Goal: Information Seeking & Learning: Learn about a topic

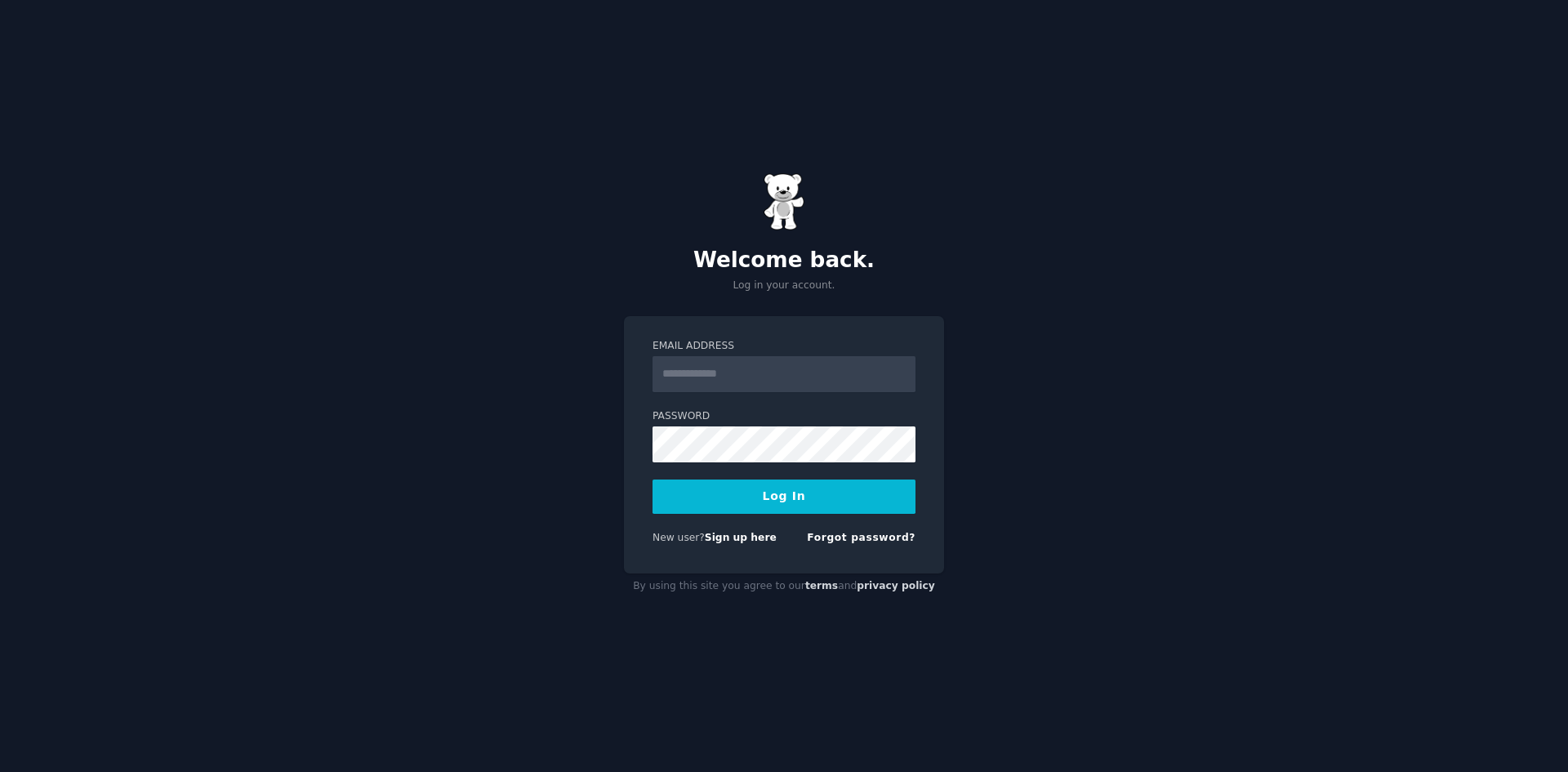
click at [992, 415] on div "Welcome back. Log in your account. Email Address Password Log In New user? Sign…" at bounding box center [784, 386] width 1568 height 772
click at [703, 376] on input "Email Address" at bounding box center [784, 373] width 263 height 36
type input "**********"
click at [749, 480] on button "Log In" at bounding box center [784, 496] width 263 height 34
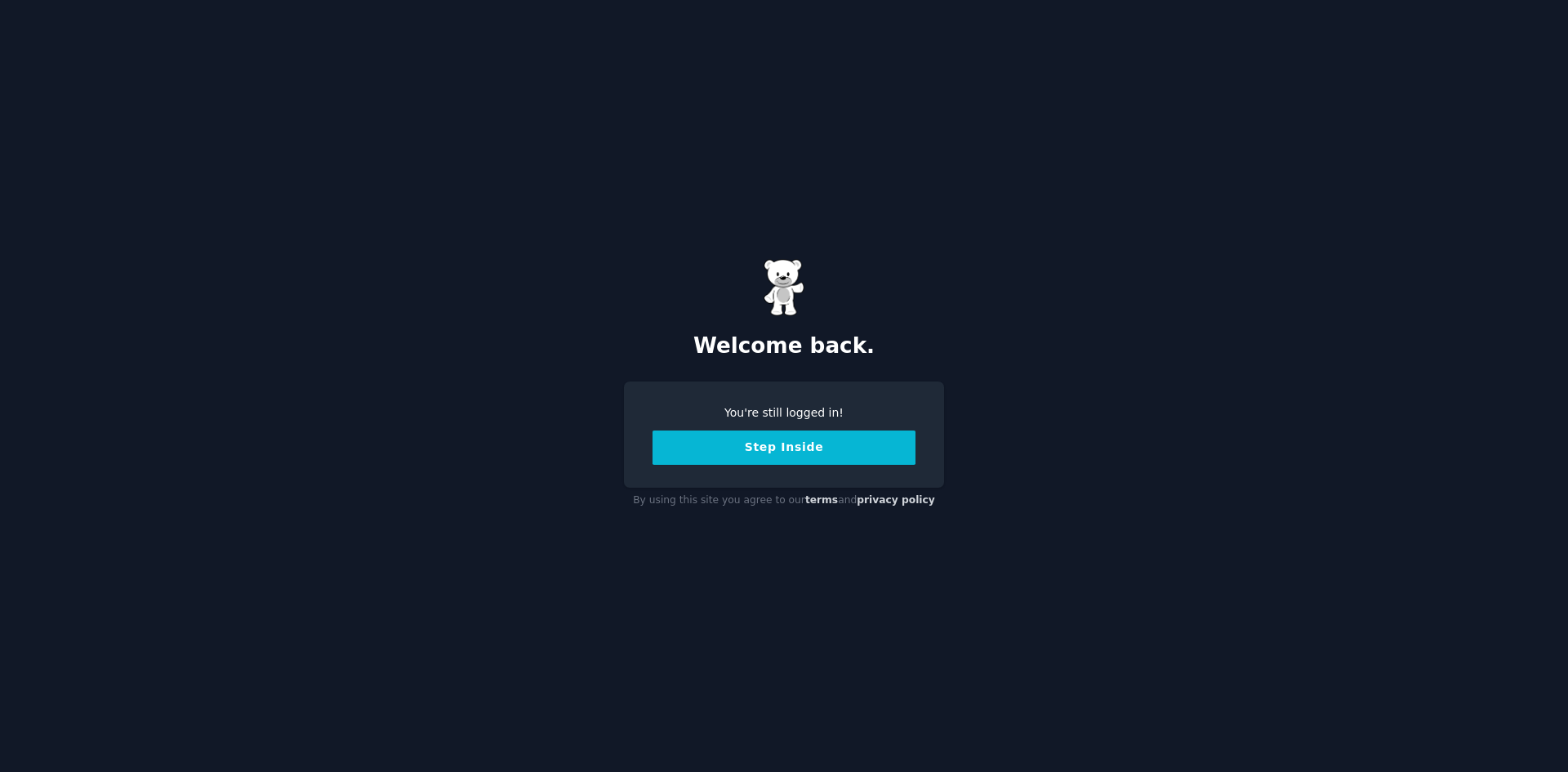
click at [752, 451] on button "Step Inside" at bounding box center [784, 447] width 263 height 34
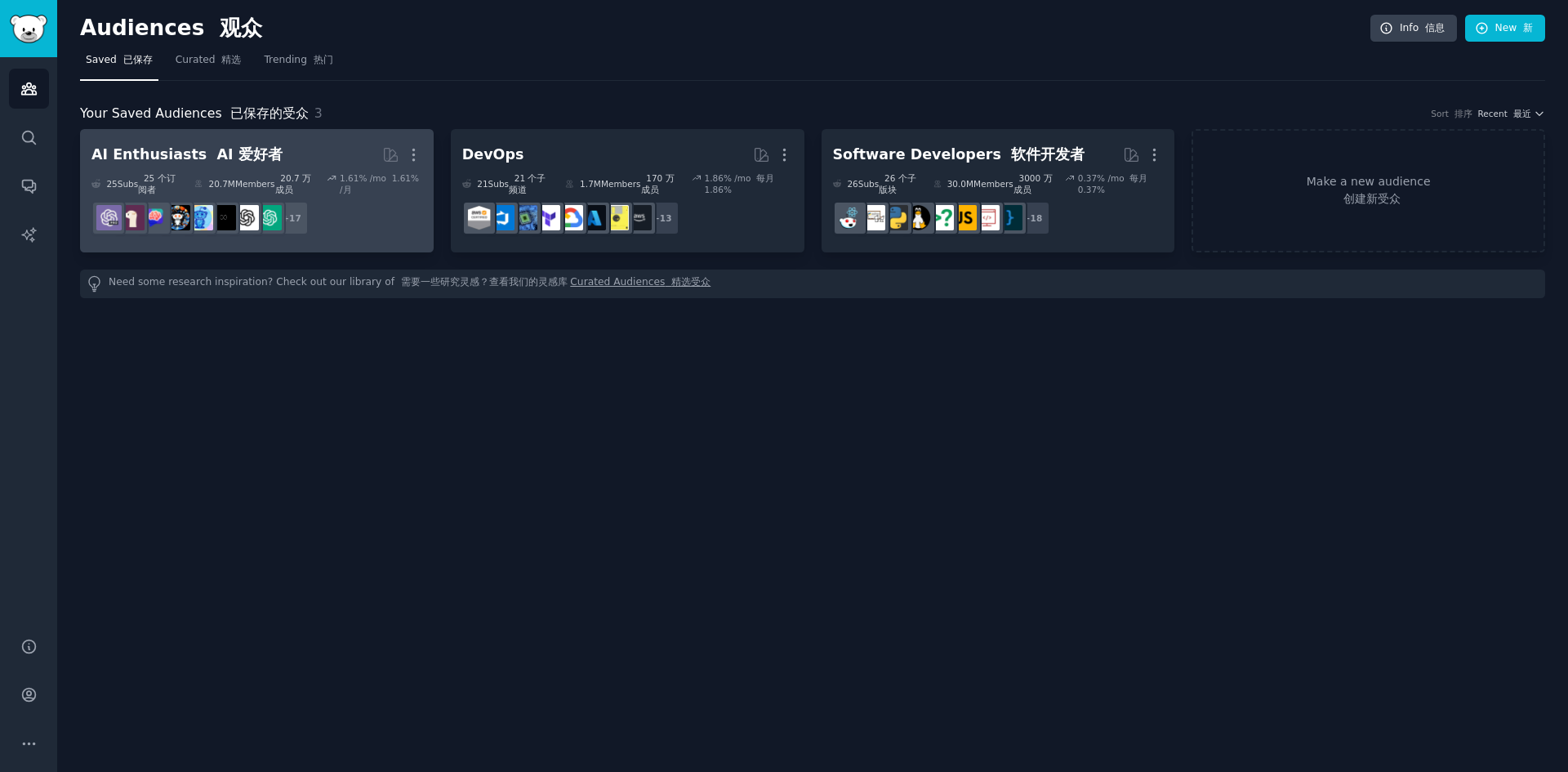
click at [228, 161] on font "AI 爱好者" at bounding box center [249, 154] width 65 height 17
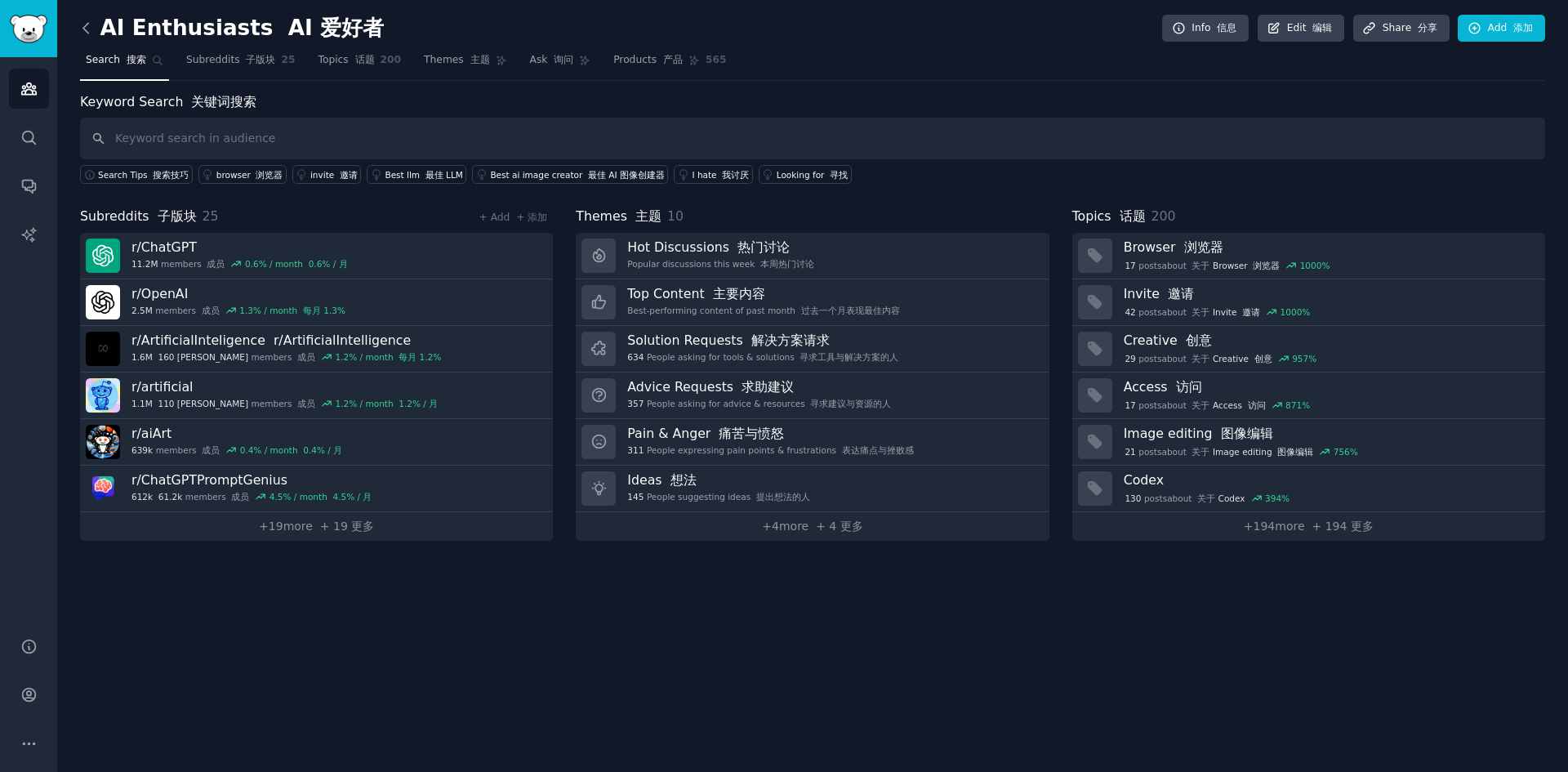
click at [80, 19] on icon at bounding box center [86, 28] width 17 height 17
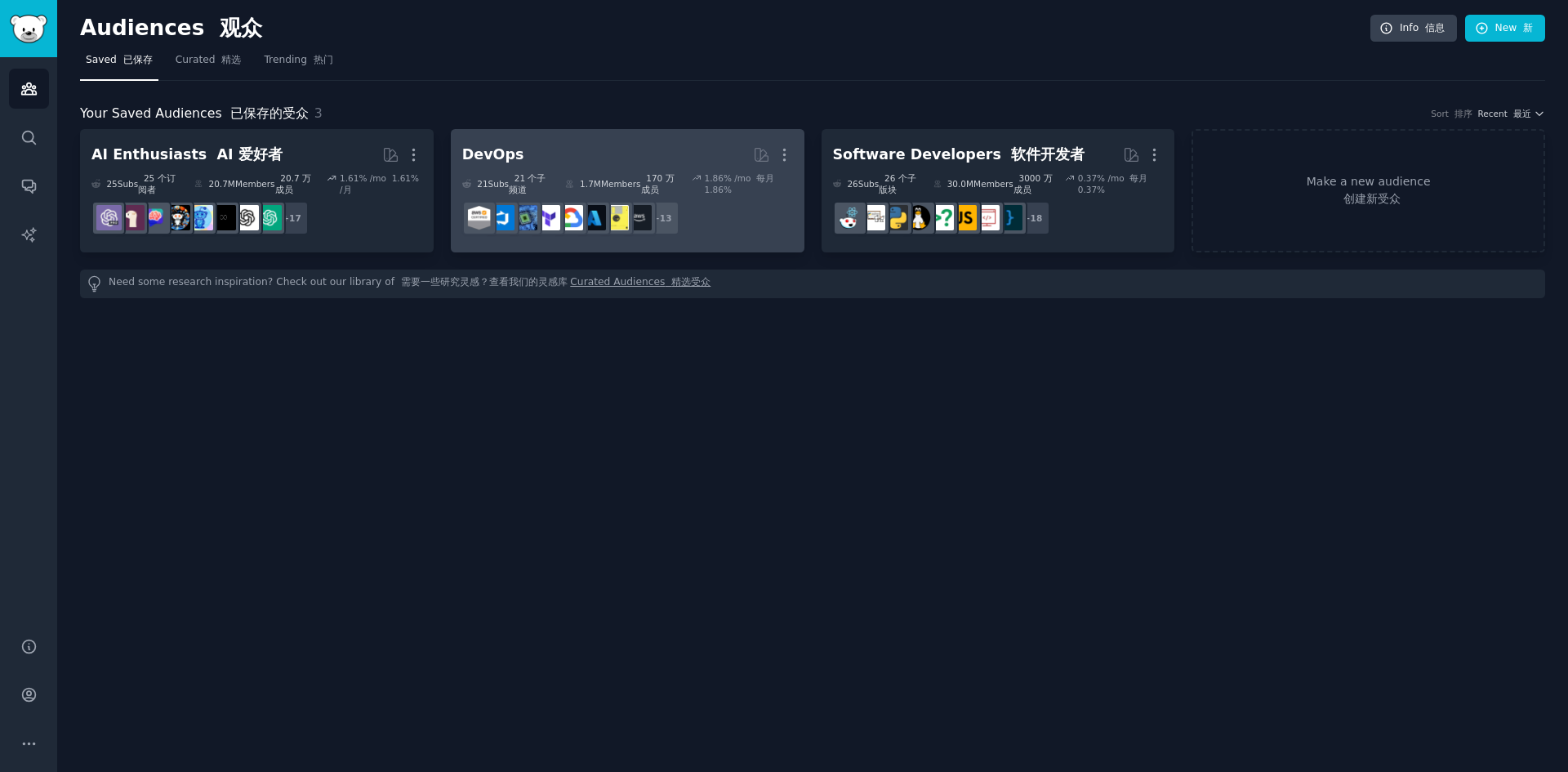
click at [506, 147] on div "DevOps" at bounding box center [493, 154] width 62 height 20
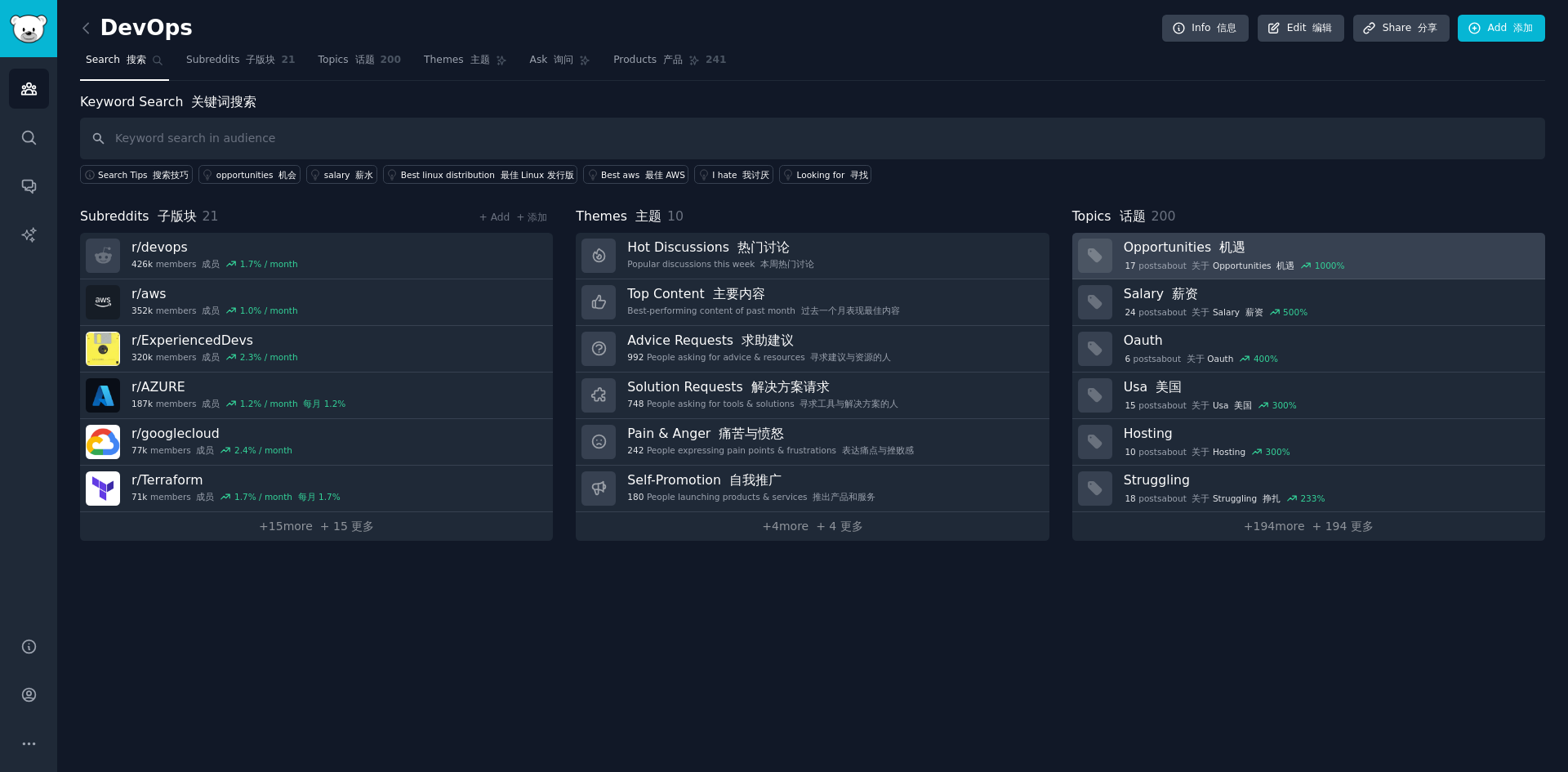
click at [1188, 256] on div "17 post s about 关于 Opportunities 机遇 1000 %" at bounding box center [1329, 264] width 410 height 17
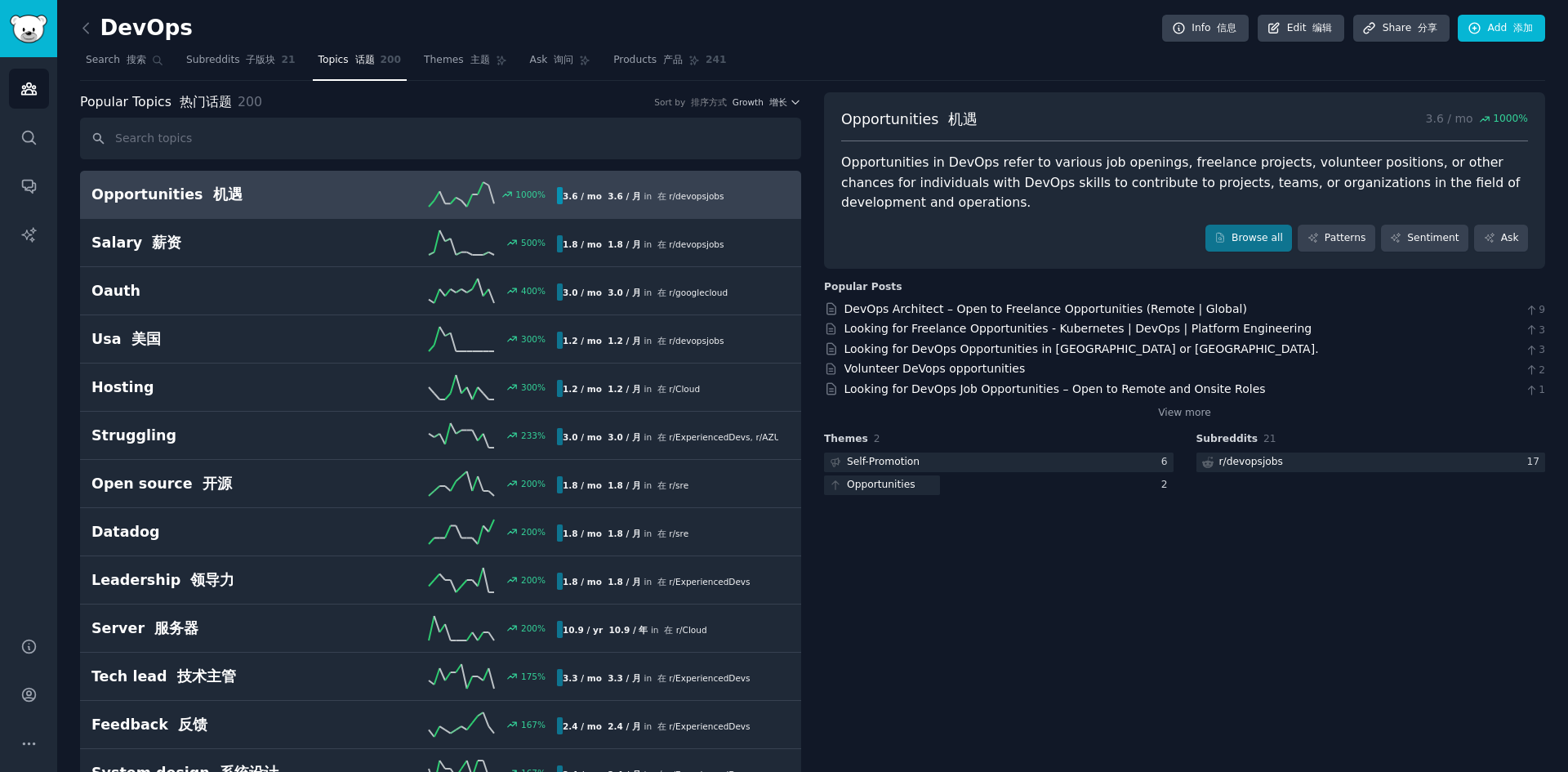
click at [167, 185] on h2 "Opportunities 机遇" at bounding box center [208, 195] width 233 height 20
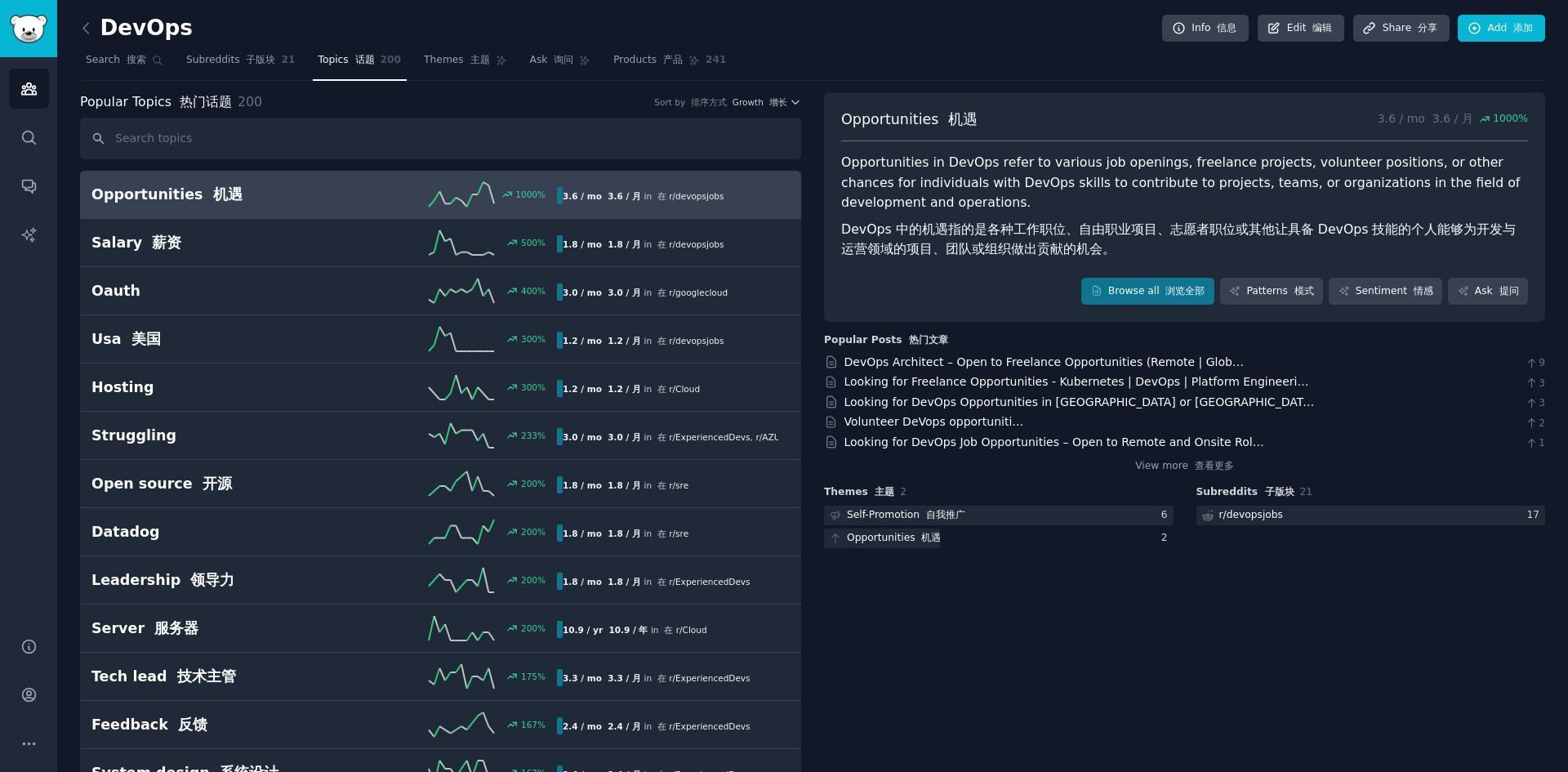
click at [95, 30] on link at bounding box center [90, 29] width 20 height 26
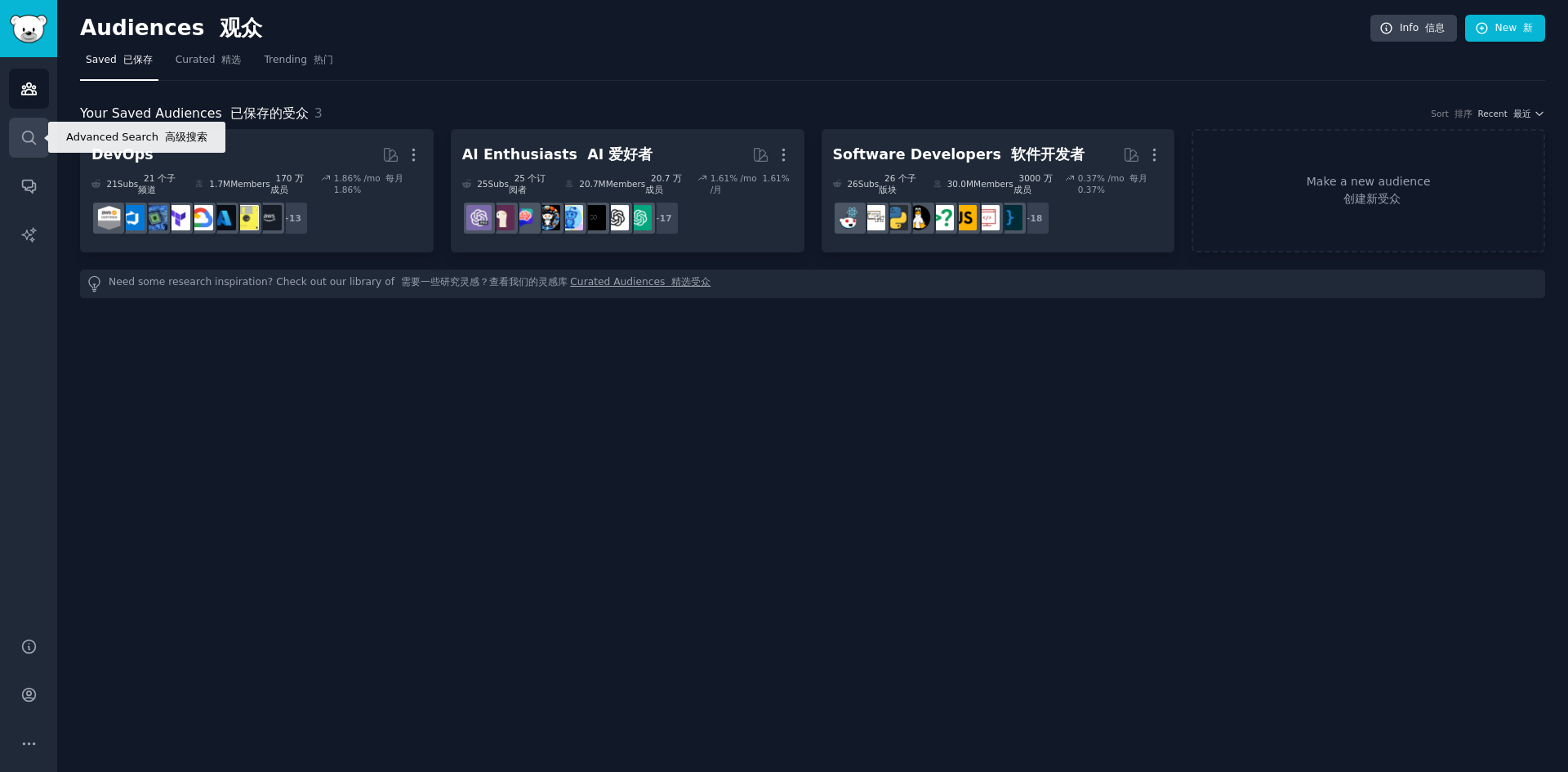
click at [37, 137] on icon "Sidebar" at bounding box center [29, 138] width 17 height 17
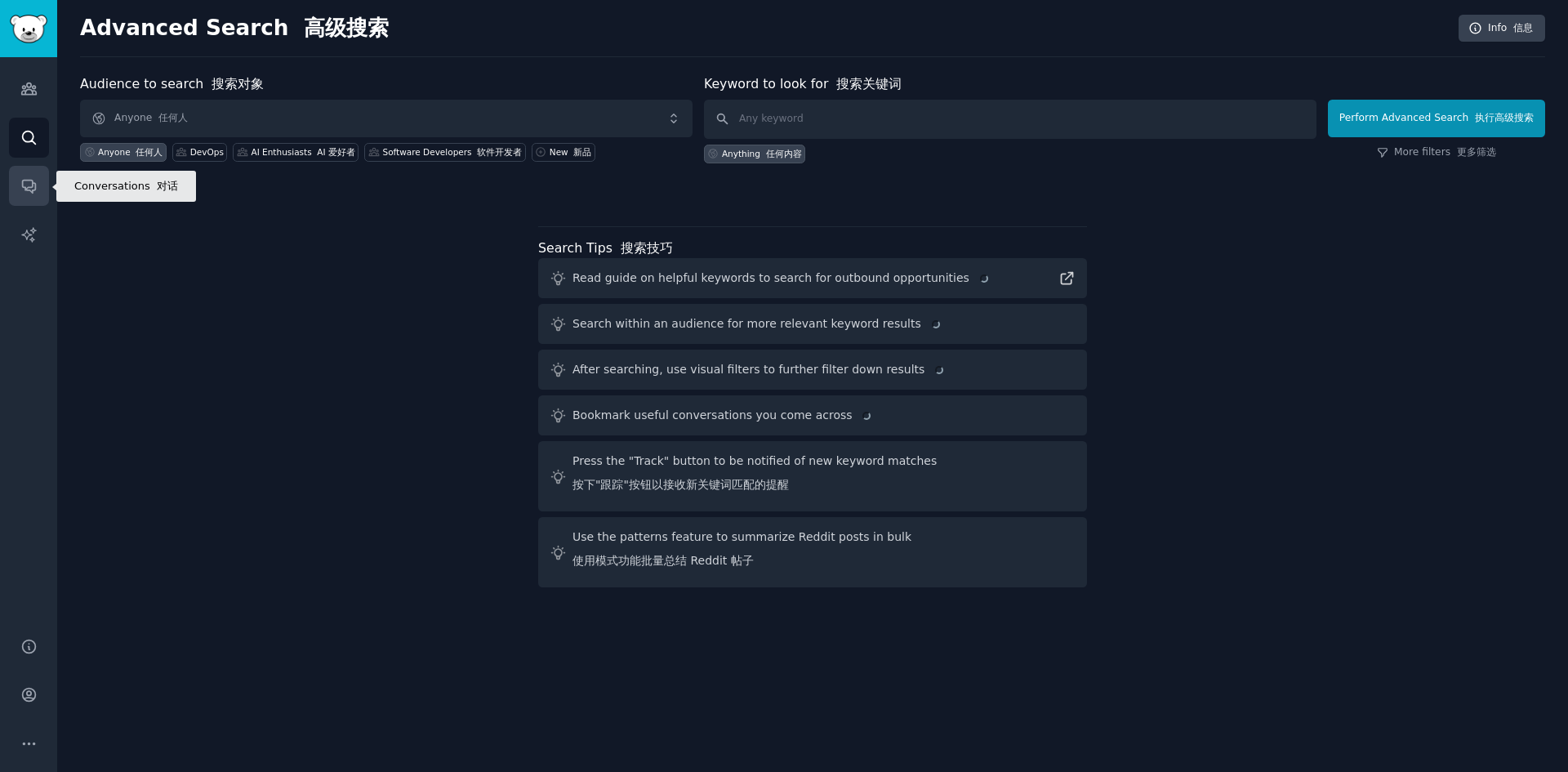
click at [36, 185] on icon "Sidebar" at bounding box center [29, 186] width 17 height 17
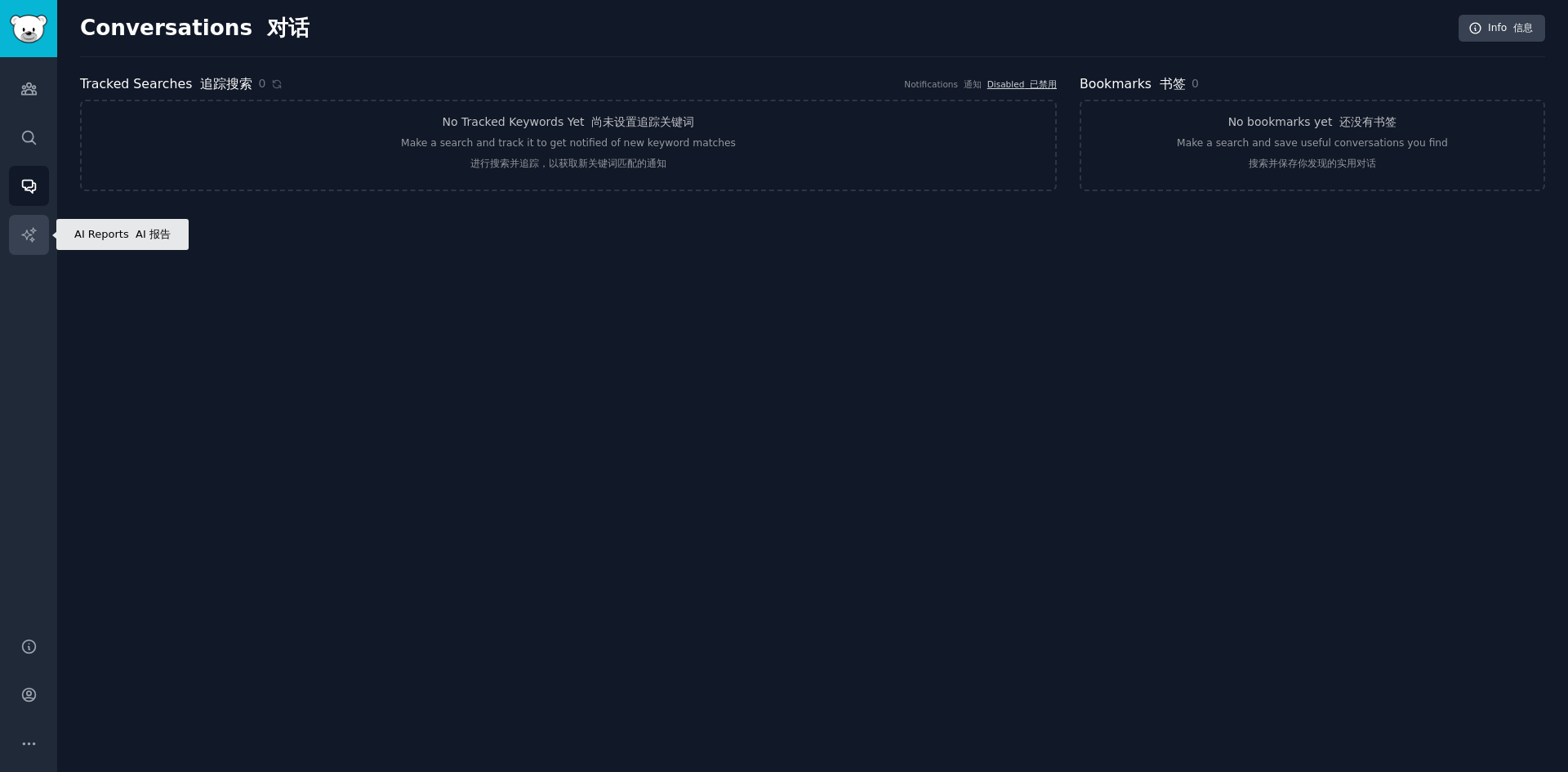
click at [22, 232] on icon "Sidebar" at bounding box center [29, 235] width 17 height 17
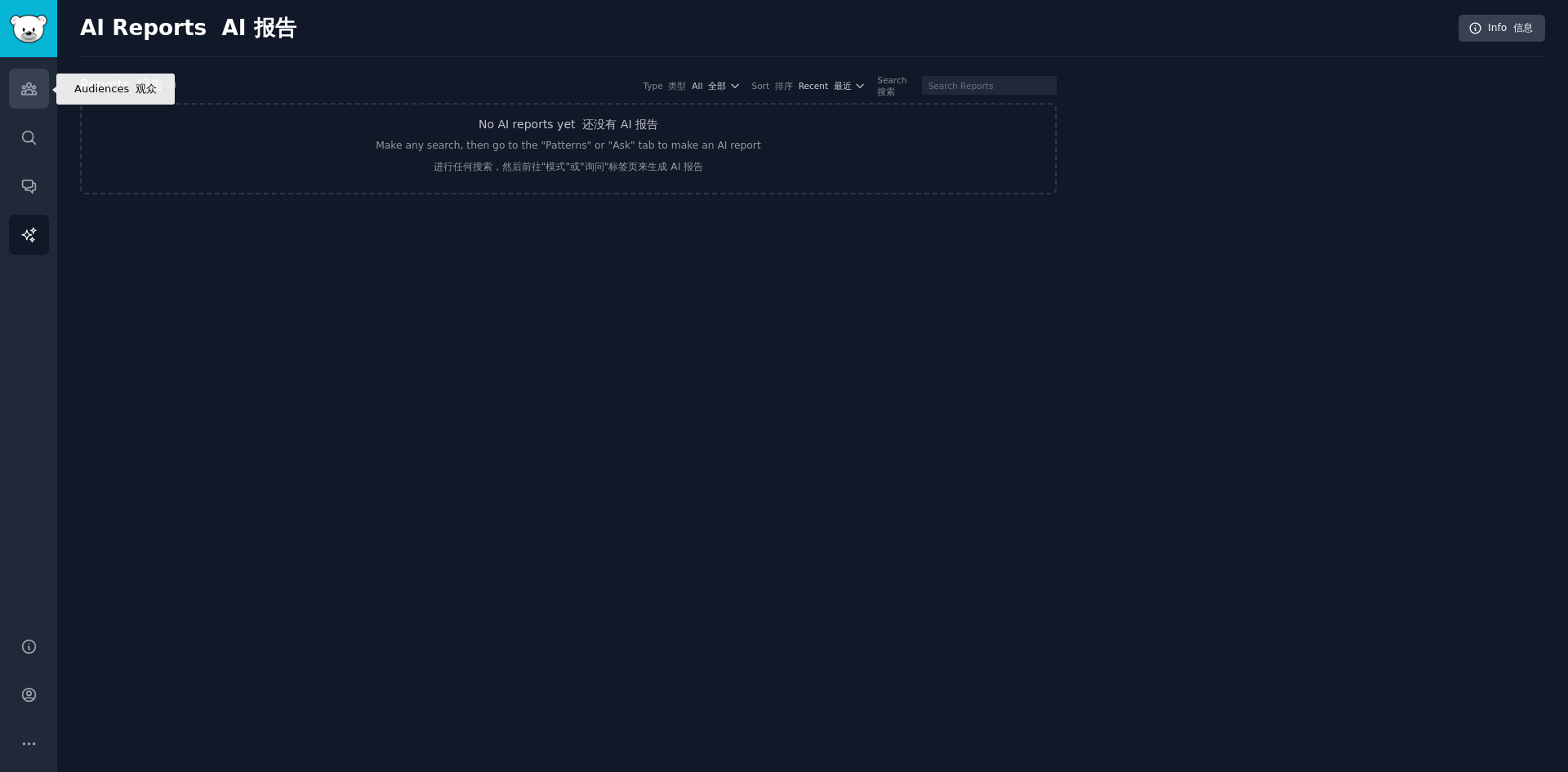
click at [42, 84] on link "Audiences" at bounding box center [29, 89] width 40 height 40
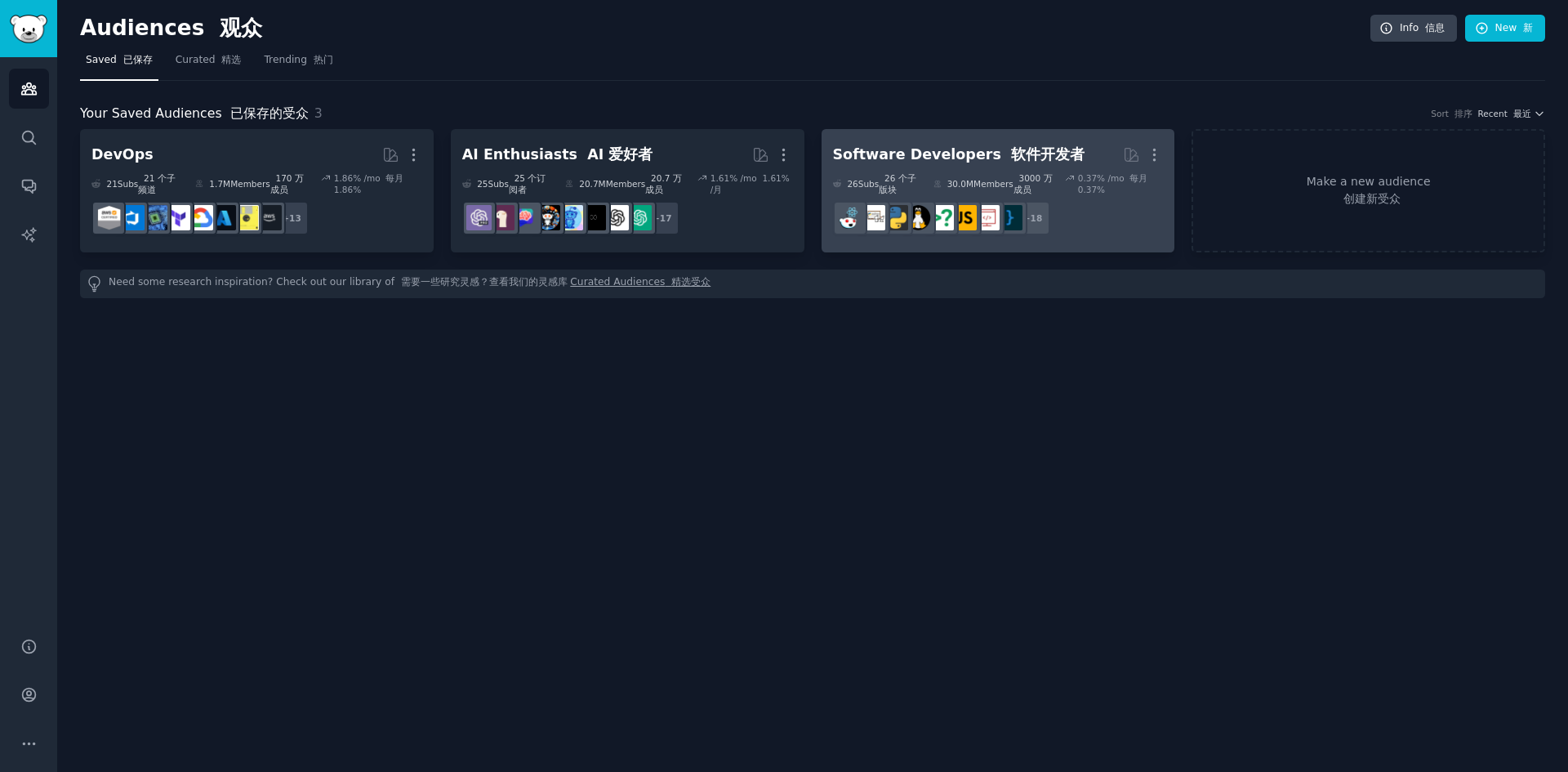
click at [909, 155] on div "Software Developers 软件开发者" at bounding box center [958, 154] width 252 height 20
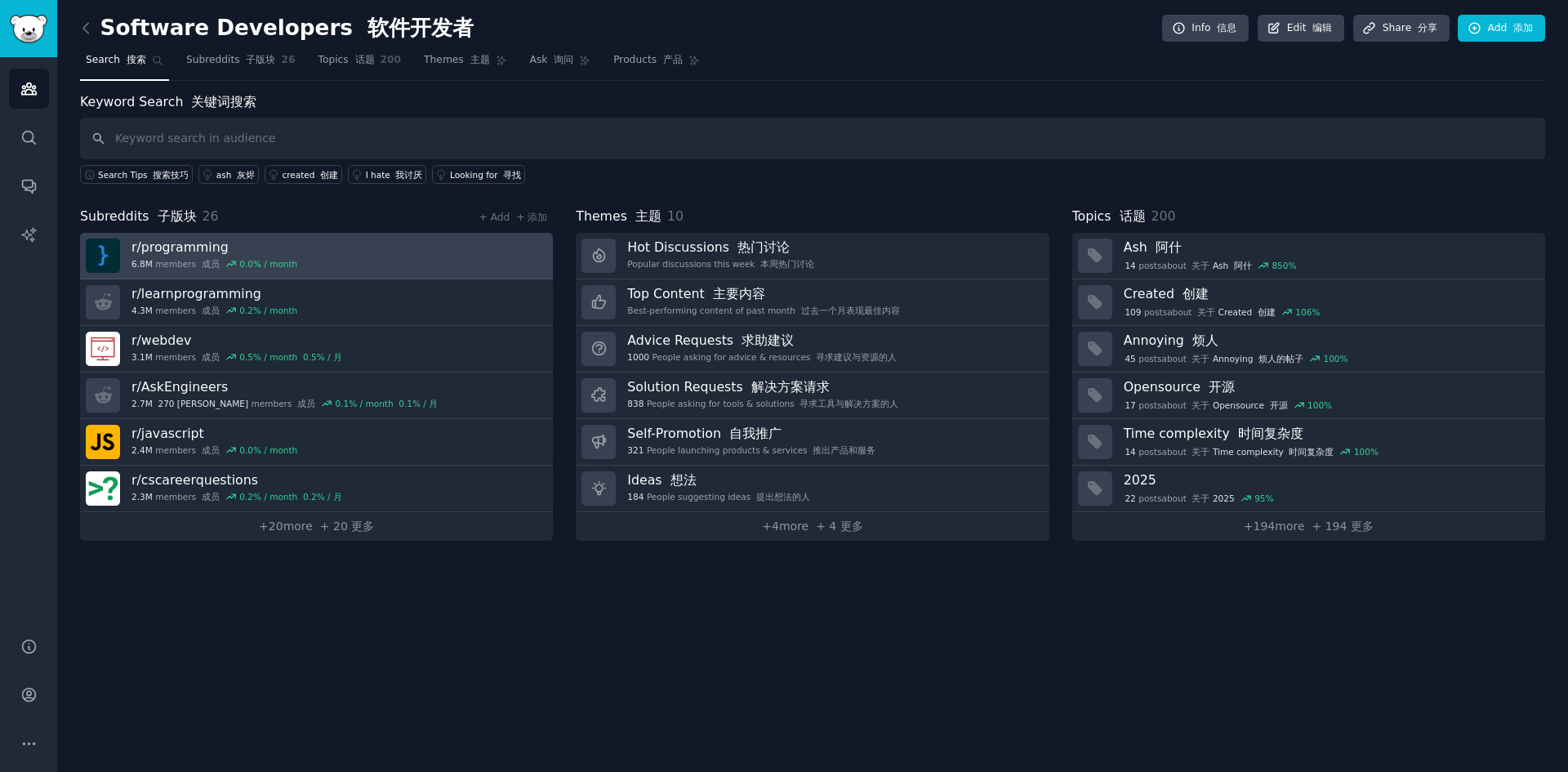
click at [195, 257] on div "r/ programming 6.8M members 成员 0.0 % / month" at bounding box center [215, 255] width 166 height 34
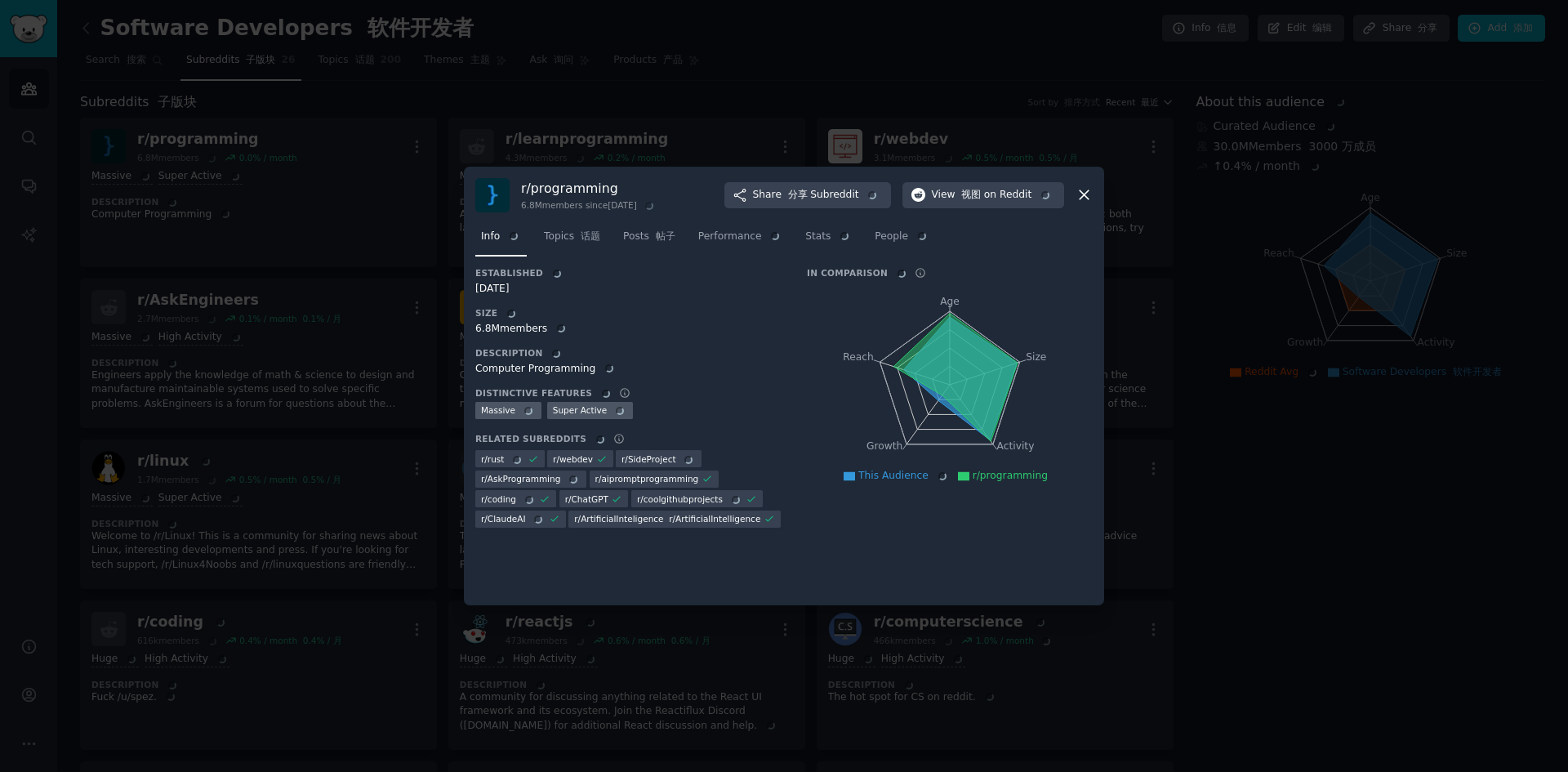
click at [683, 48] on div at bounding box center [784, 386] width 1568 height 772
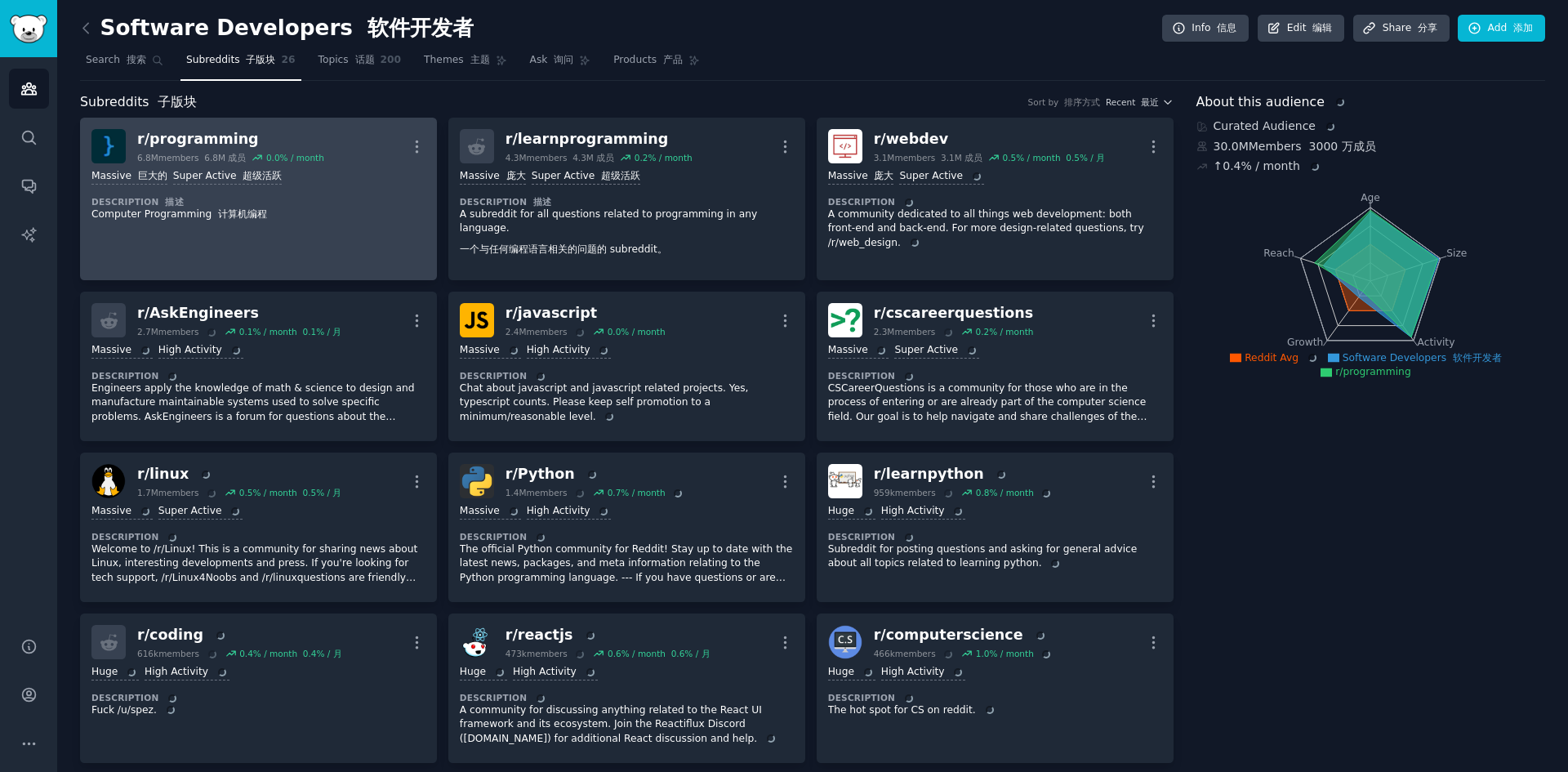
click at [165, 141] on div "r/ programming" at bounding box center [230, 139] width 187 height 20
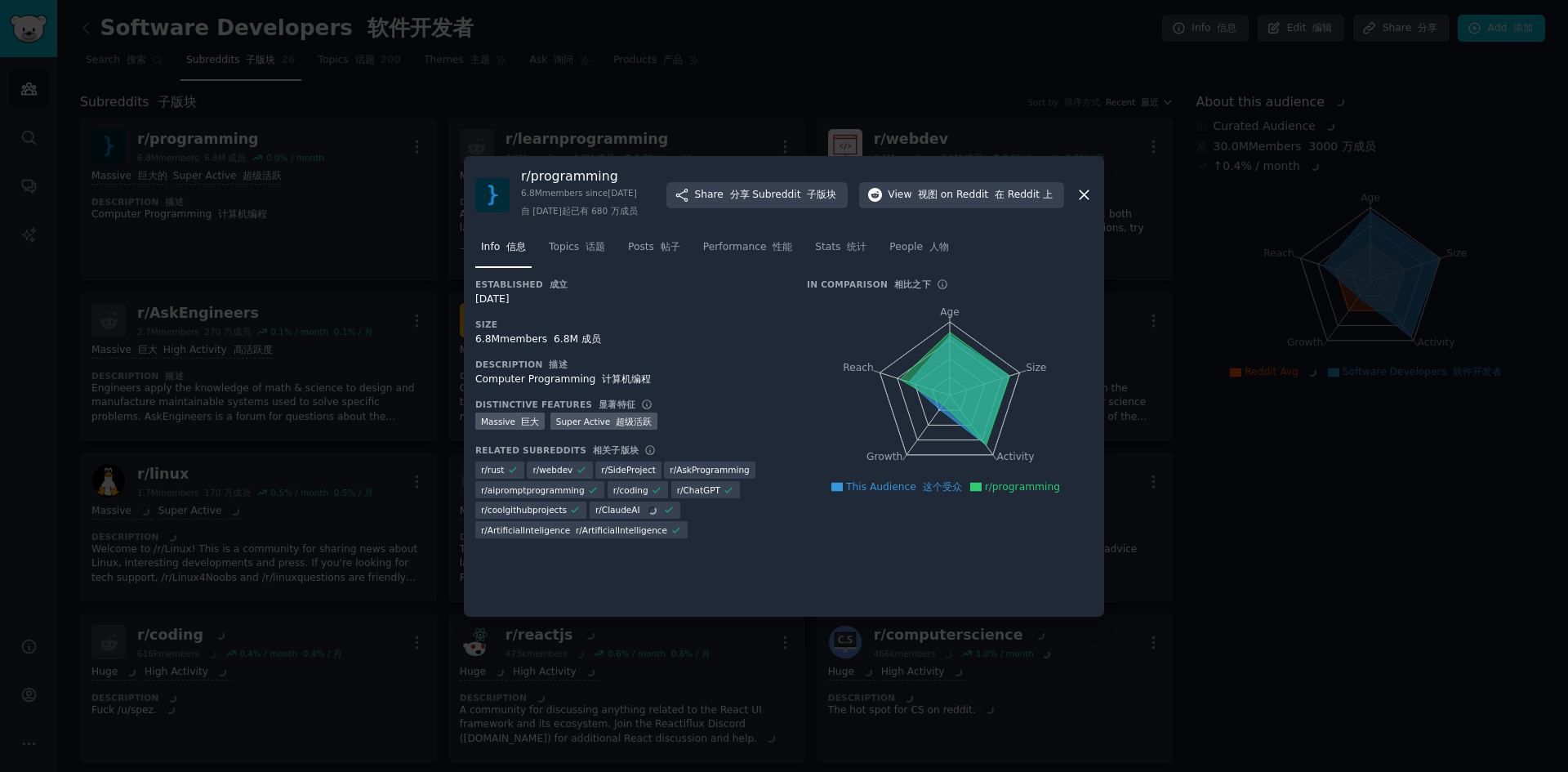
click at [898, 96] on div at bounding box center [784, 386] width 1568 height 772
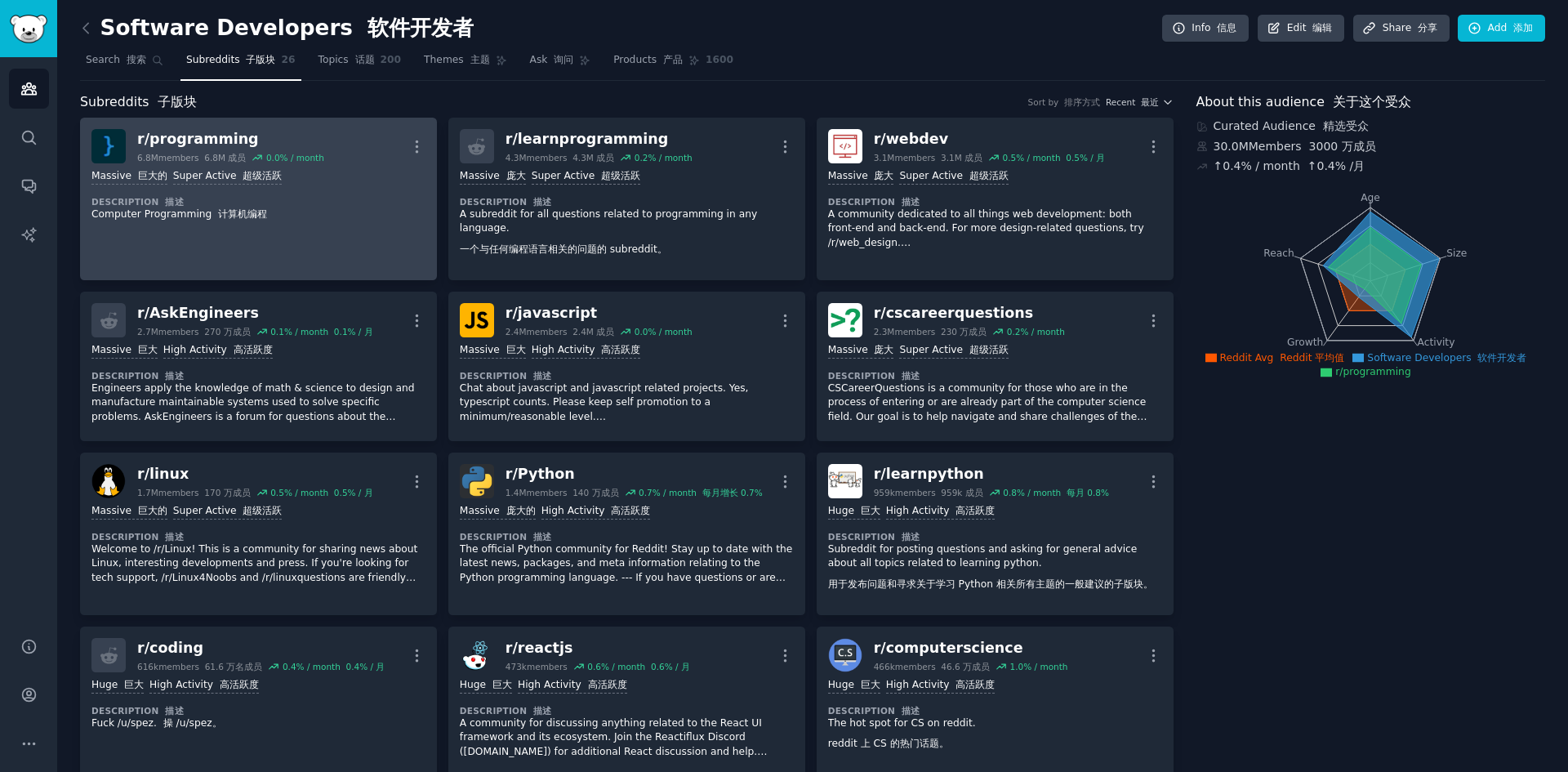
click at [204, 253] on link "r/ programming 6.8M members 6.8M 成员 0.0 % / month More >= 95th percentile for s…" at bounding box center [258, 199] width 357 height 162
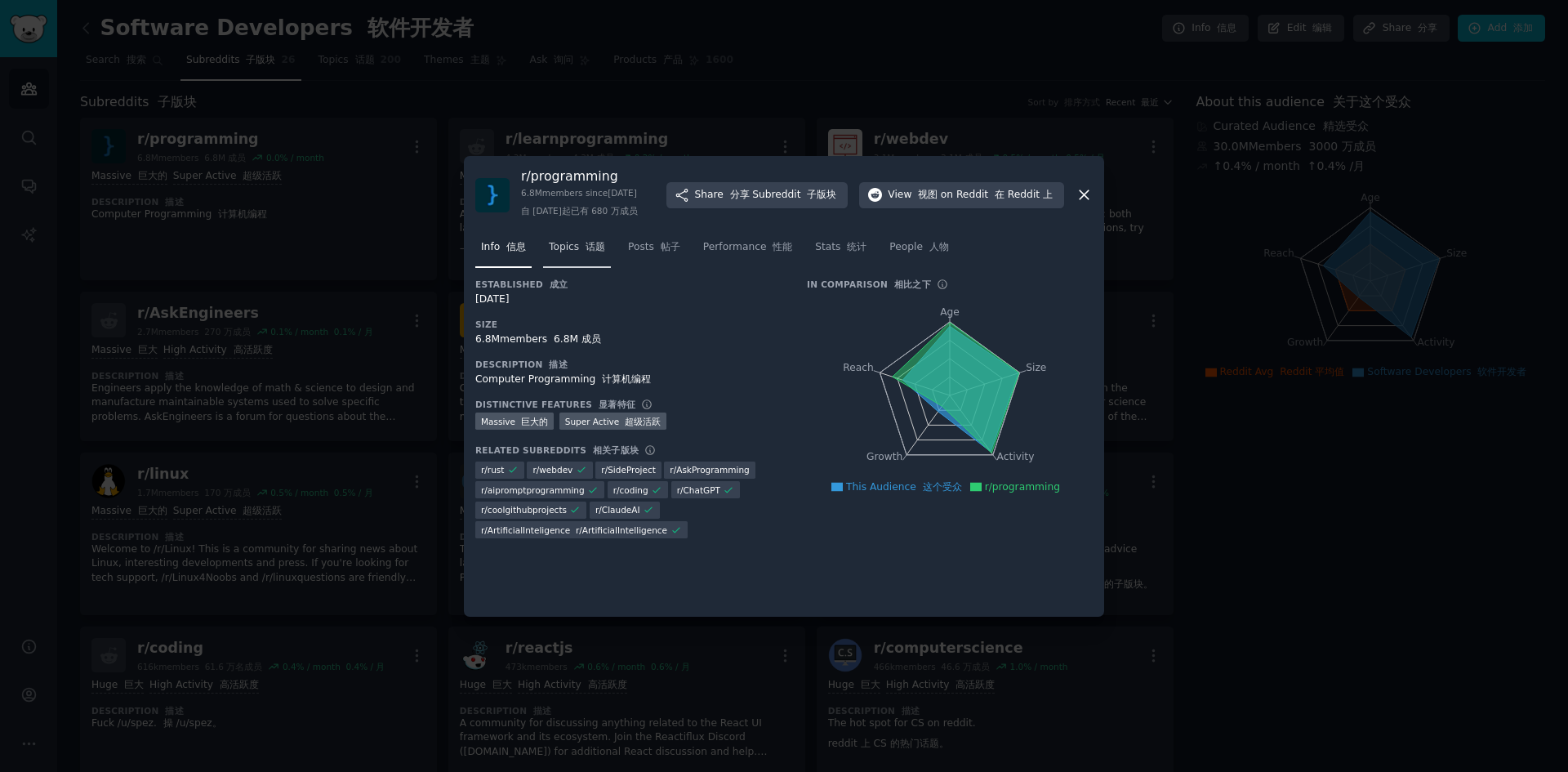
click at [582, 252] on font at bounding box center [582, 246] width 6 height 11
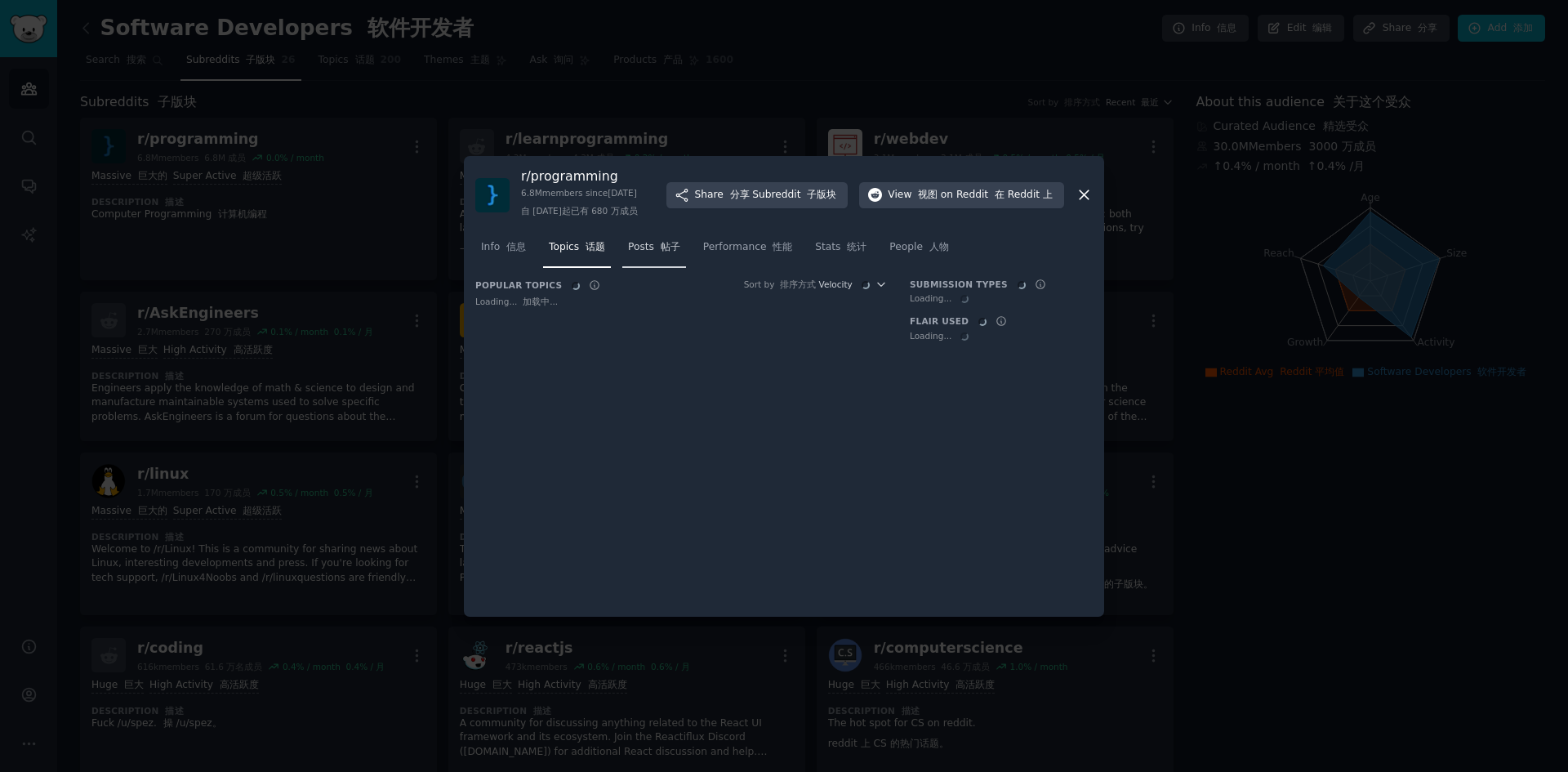
click at [664, 252] on font "帖子" at bounding box center [671, 246] width 19 height 11
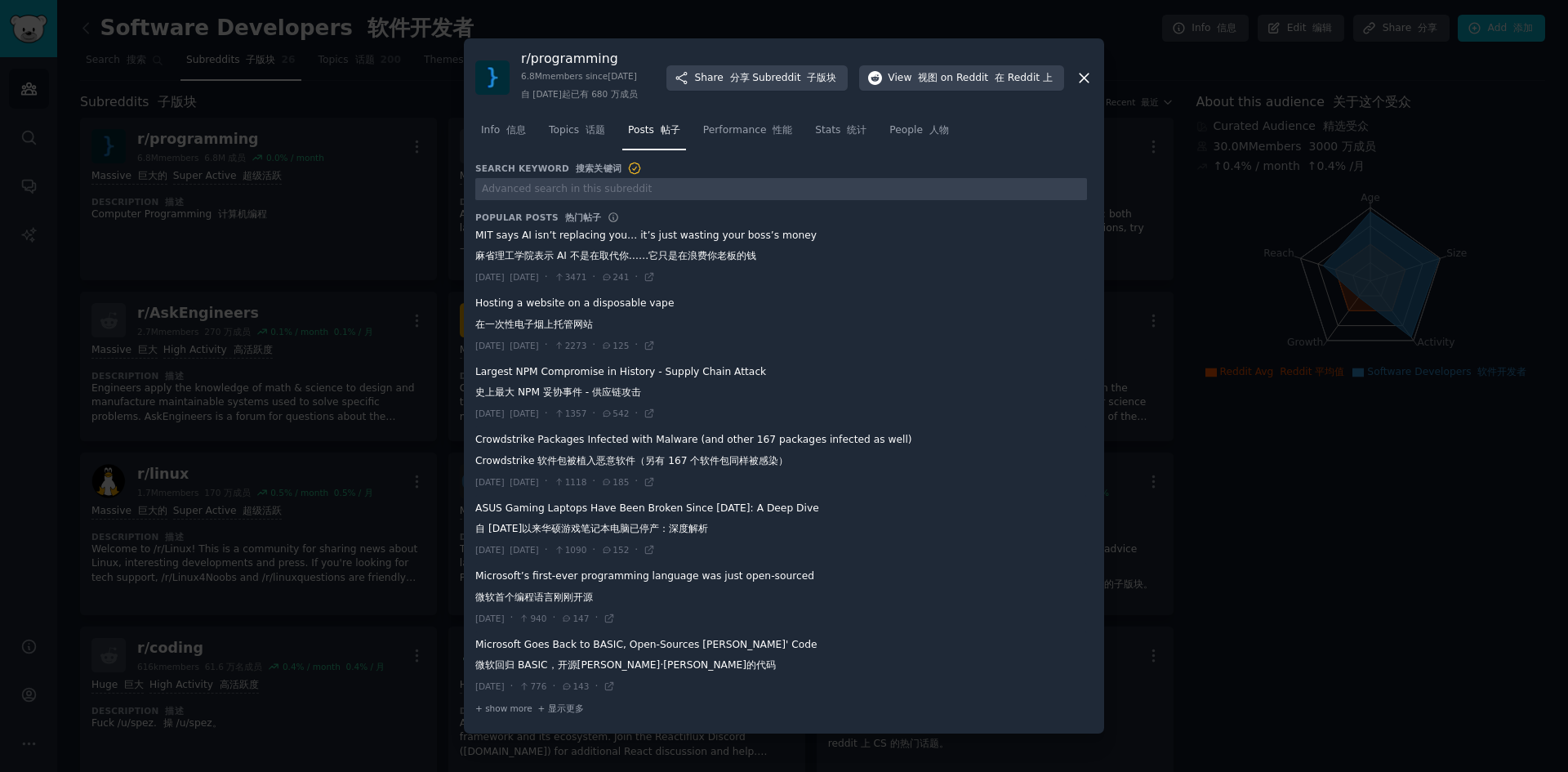
click at [1144, 171] on div at bounding box center [784, 386] width 1568 height 772
